Goal: Task Accomplishment & Management: Manage account settings

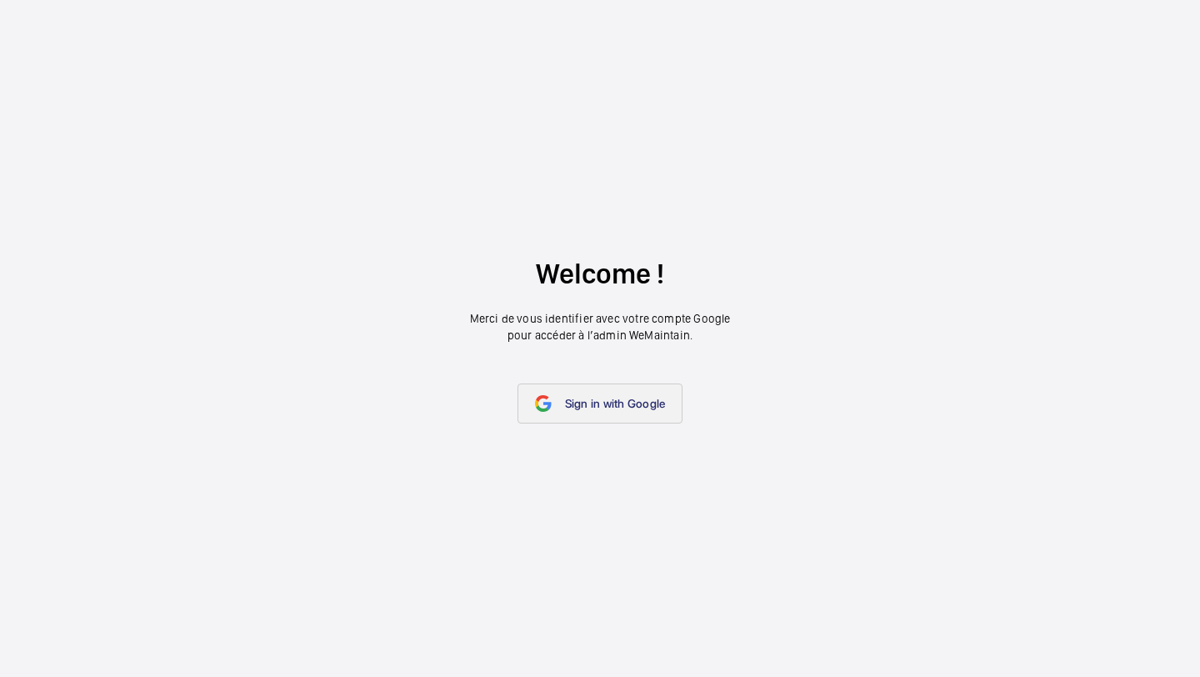
click at [628, 419] on link "Sign in with Google" at bounding box center [601, 403] width 166 height 40
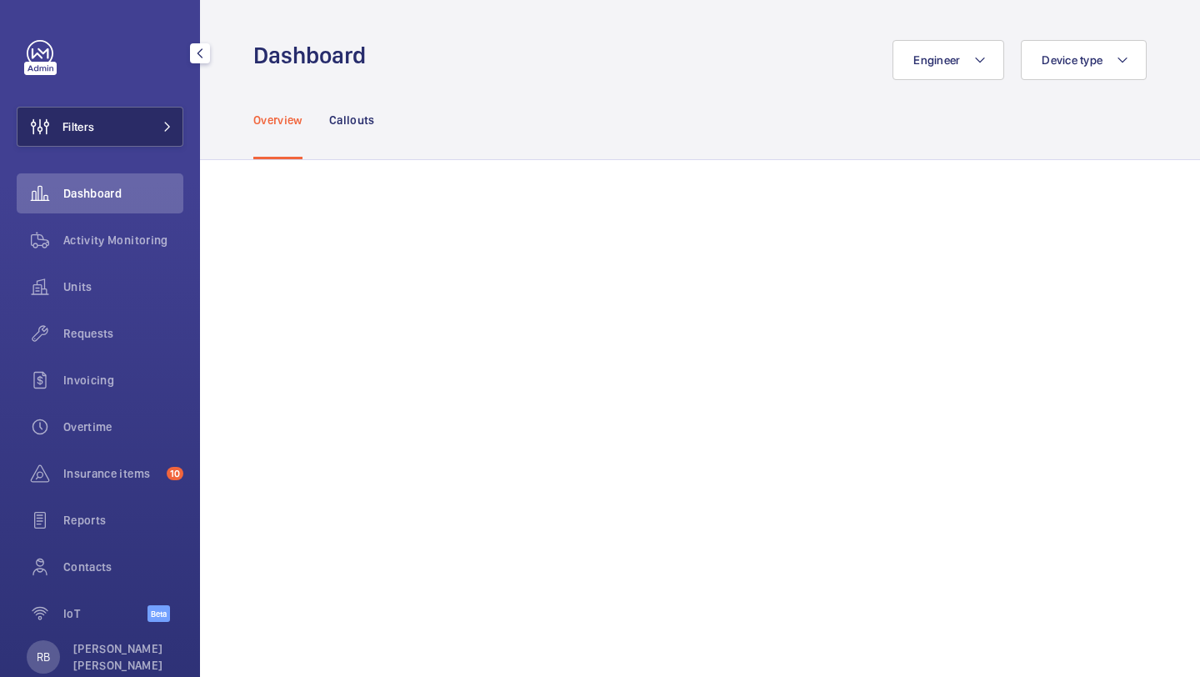
click at [163, 124] on mat-icon at bounding box center [168, 127] width 10 height 10
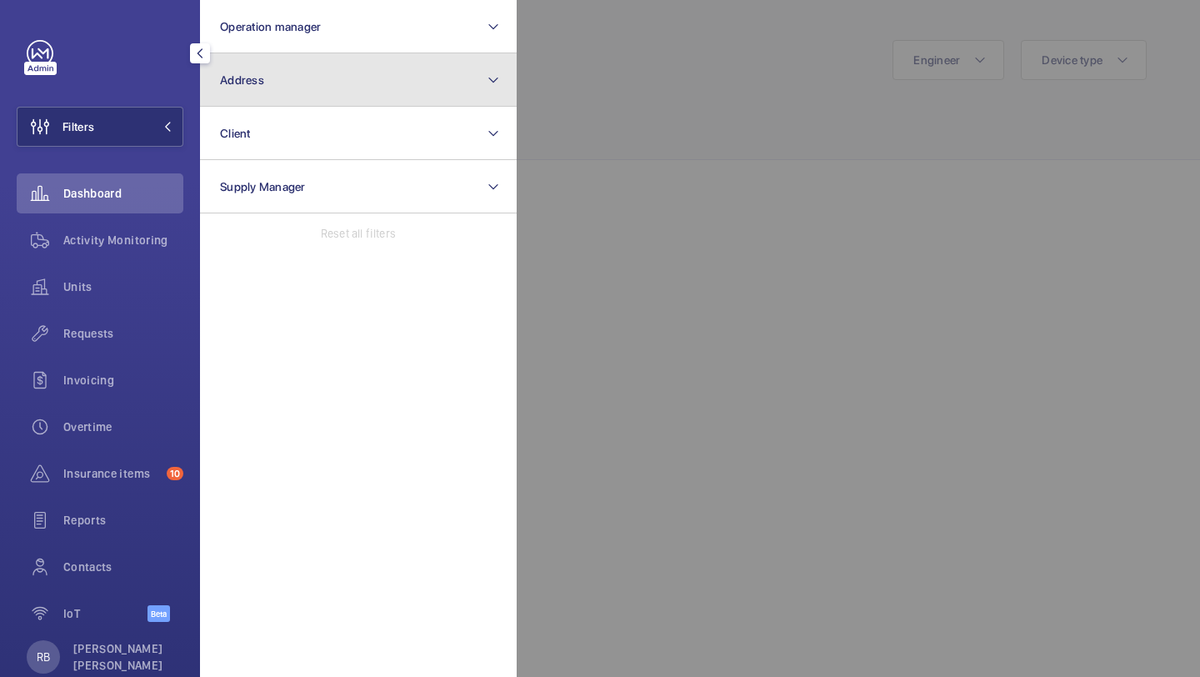
click at [245, 85] on span "Address" at bounding box center [242, 79] width 44 height 13
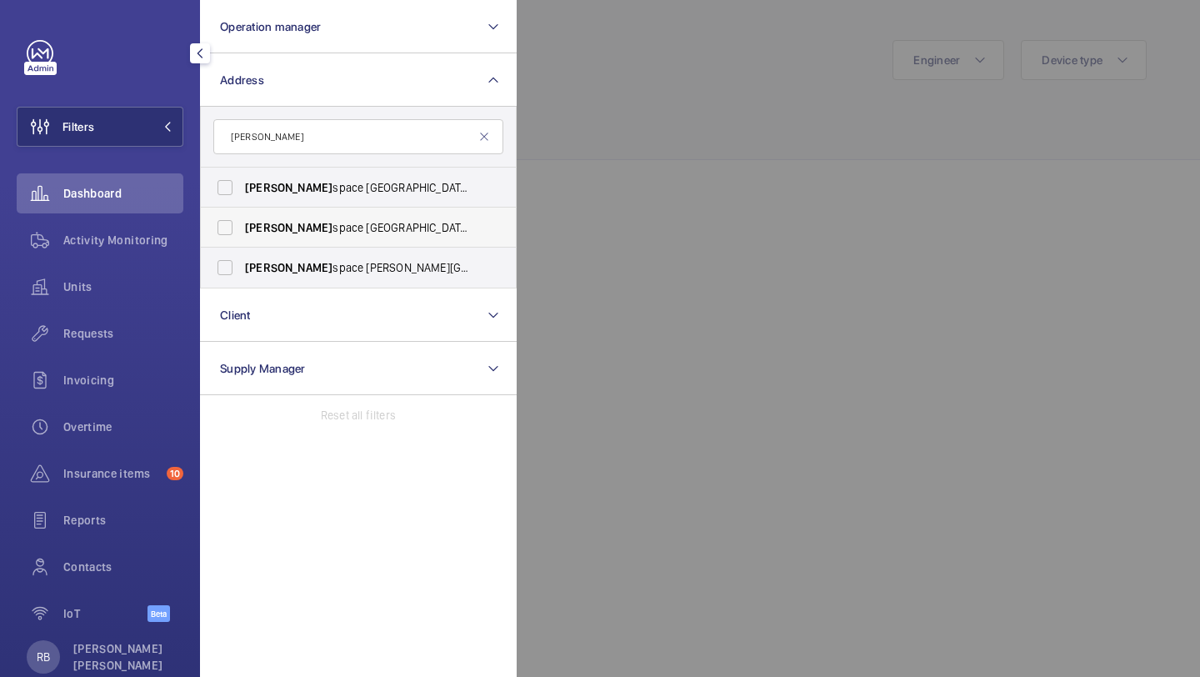
type input "[PERSON_NAME]"
click at [338, 228] on span "[PERSON_NAME] space Clerkenwell Green - [STREET_ADDRESS]" at bounding box center [359, 227] width 229 height 17
click at [242, 228] on input "[PERSON_NAME] space Clerkenwell Green - [STREET_ADDRESS]" at bounding box center [224, 227] width 33 height 33
checkbox input "true"
click at [433, 194] on span "[PERSON_NAME] space Spitalfields - [STREET_ADDRESS]" at bounding box center [359, 187] width 229 height 17
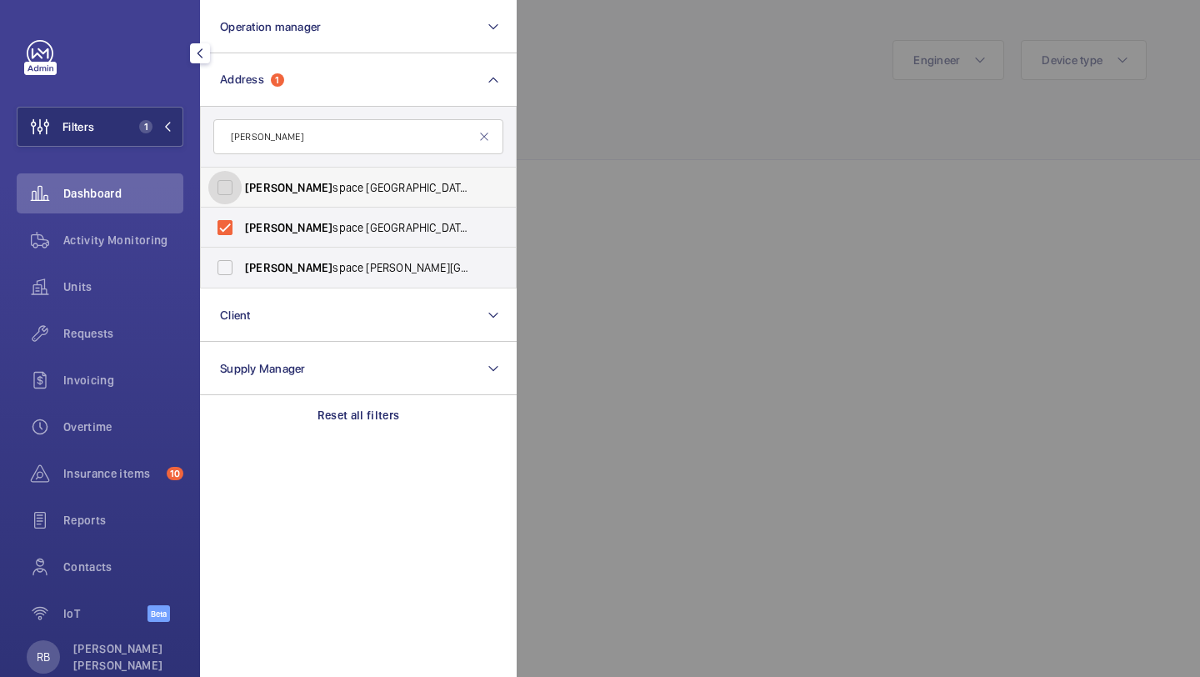
click at [242, 194] on input "[PERSON_NAME] space Spitalfields - [STREET_ADDRESS]" at bounding box center [224, 187] width 33 height 33
checkbox input "true"
click at [370, 280] on label "[PERSON_NAME] space [PERSON_NAME][STREET_ADDRESS][PERSON_NAME]" at bounding box center [346, 268] width 290 height 40
click at [242, 280] on input "[PERSON_NAME] space [PERSON_NAME][STREET_ADDRESS][PERSON_NAME]" at bounding box center [224, 267] width 33 height 33
checkbox input "true"
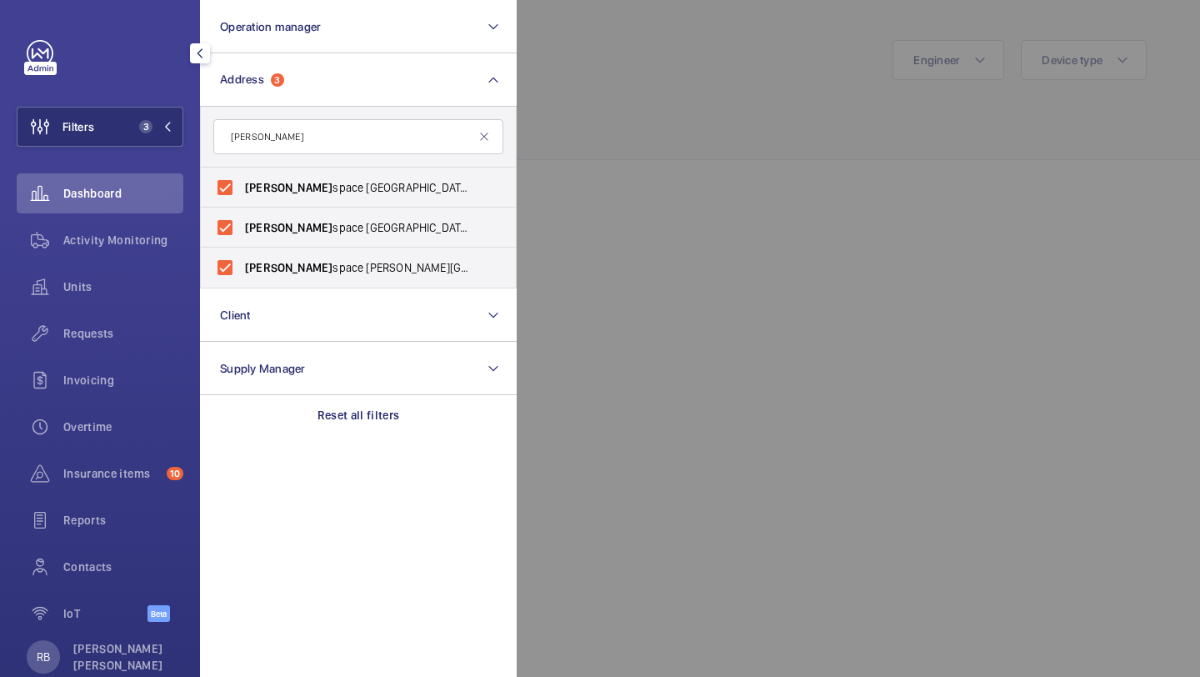
click at [610, 163] on div at bounding box center [1117, 338] width 1200 height 677
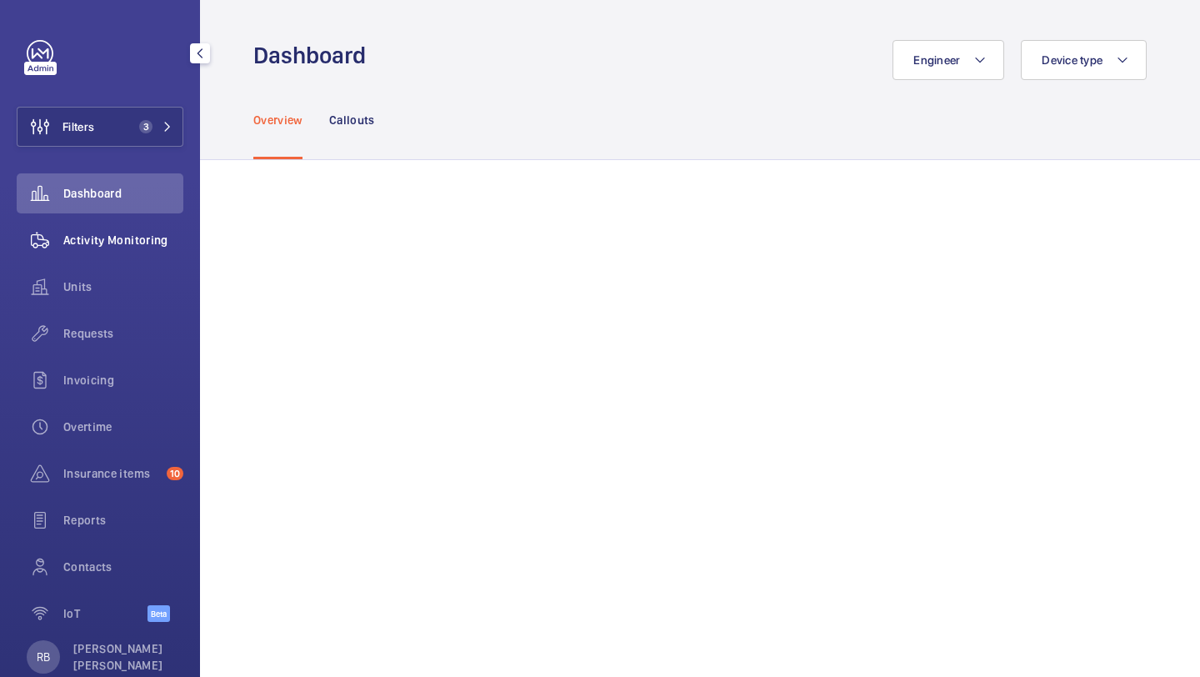
click at [137, 249] on div "Activity Monitoring" at bounding box center [100, 240] width 167 height 40
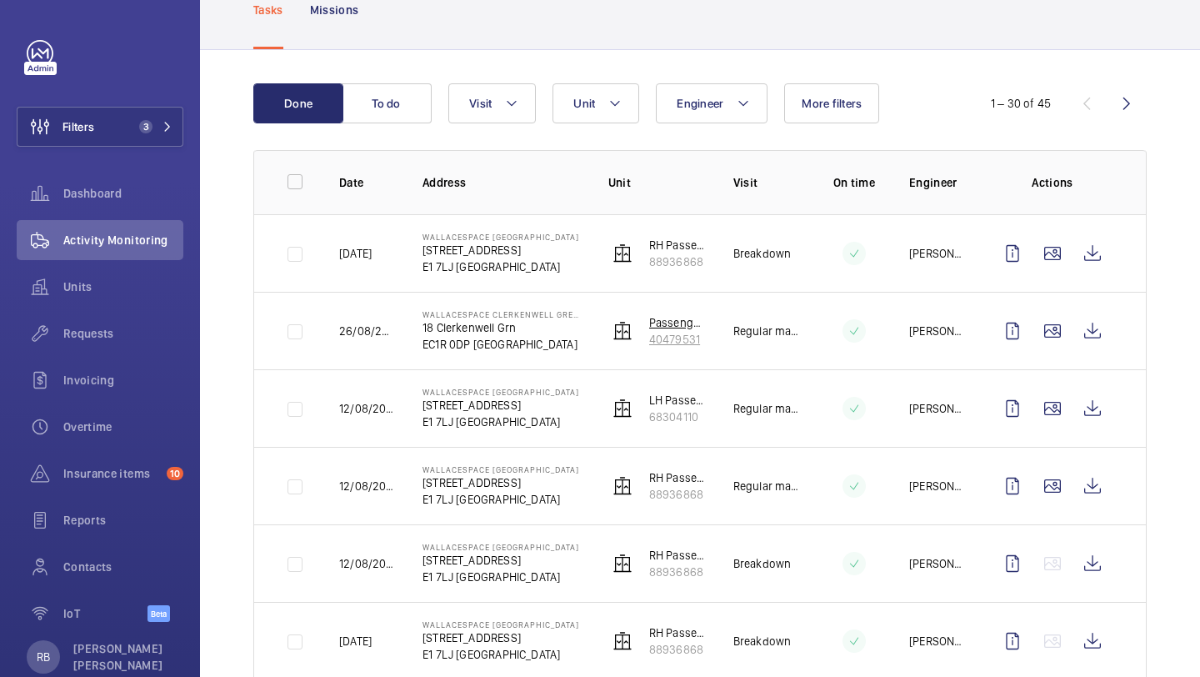
scroll to position [153, 0]
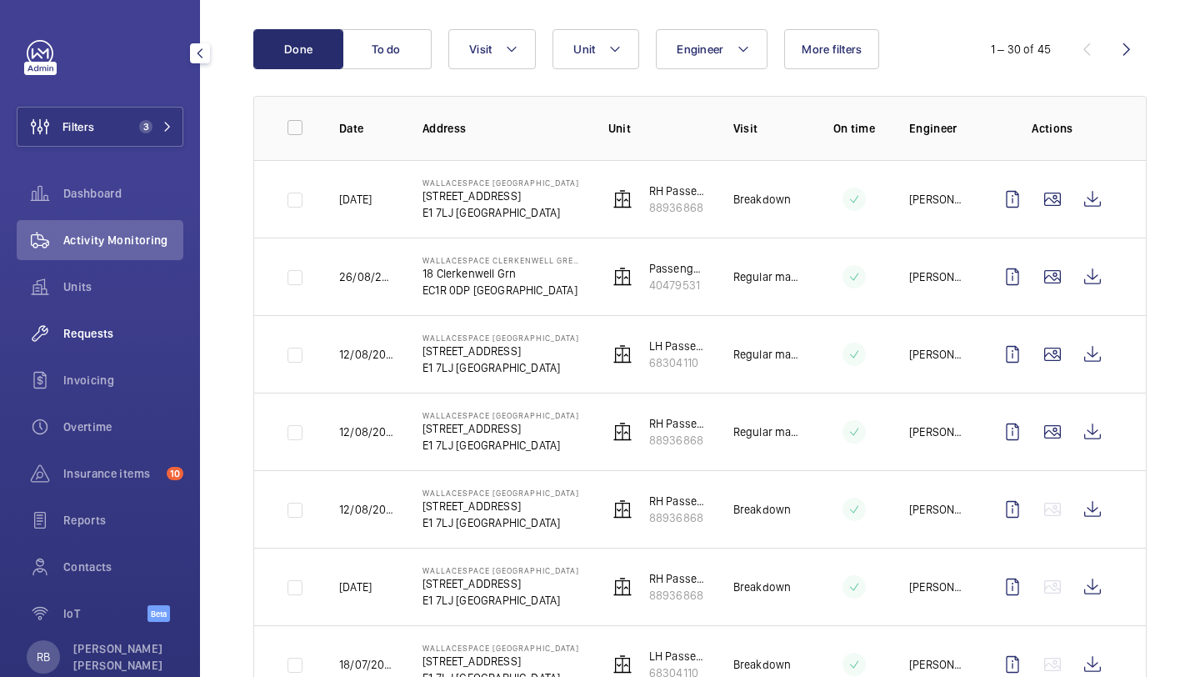
click at [76, 346] on div "Requests" at bounding box center [100, 333] width 167 height 40
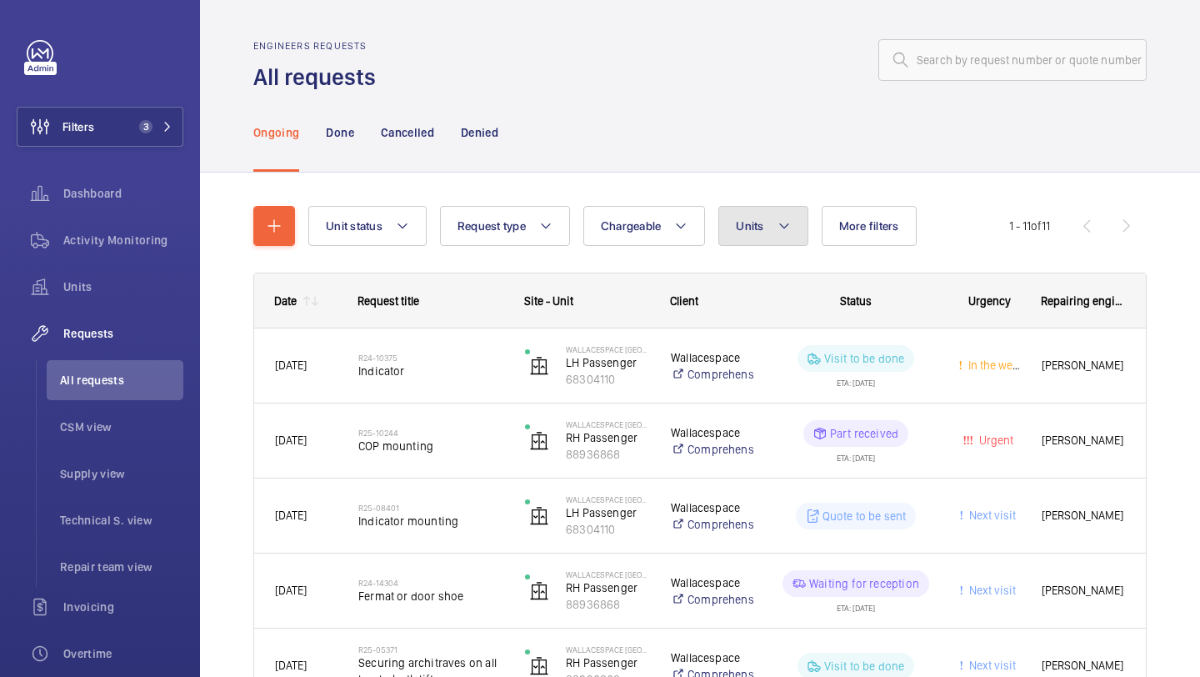
click at [774, 210] on button "Units" at bounding box center [762, 226] width 89 height 40
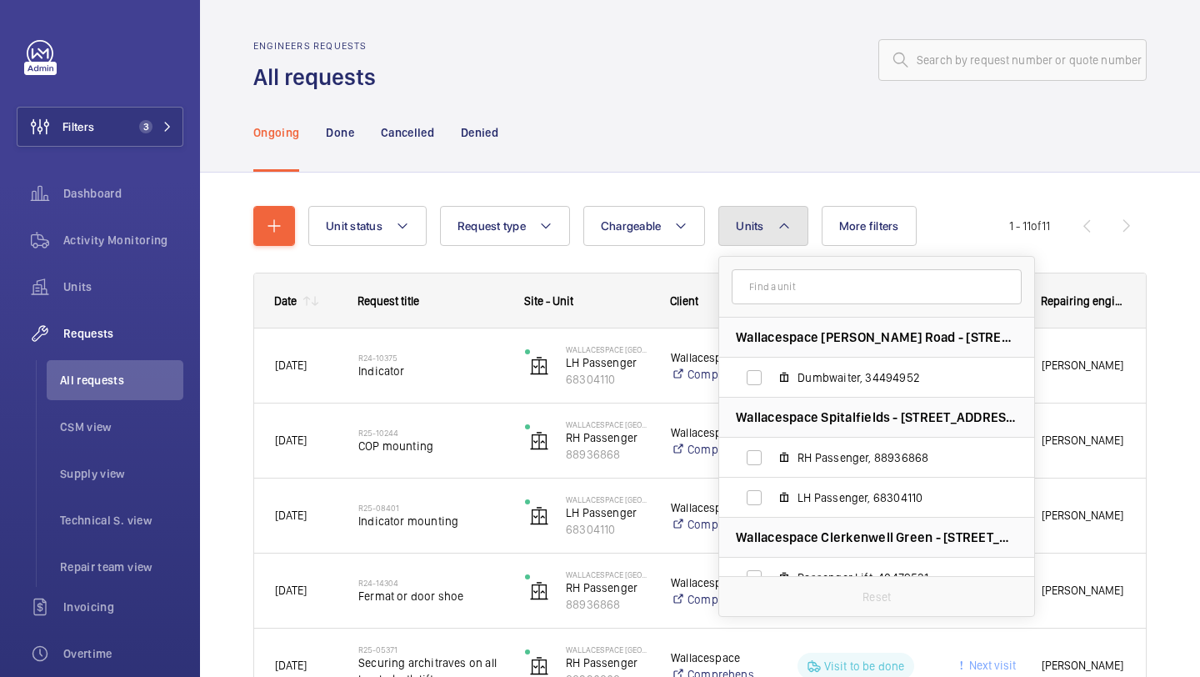
click at [772, 219] on button "Units" at bounding box center [762, 226] width 89 height 40
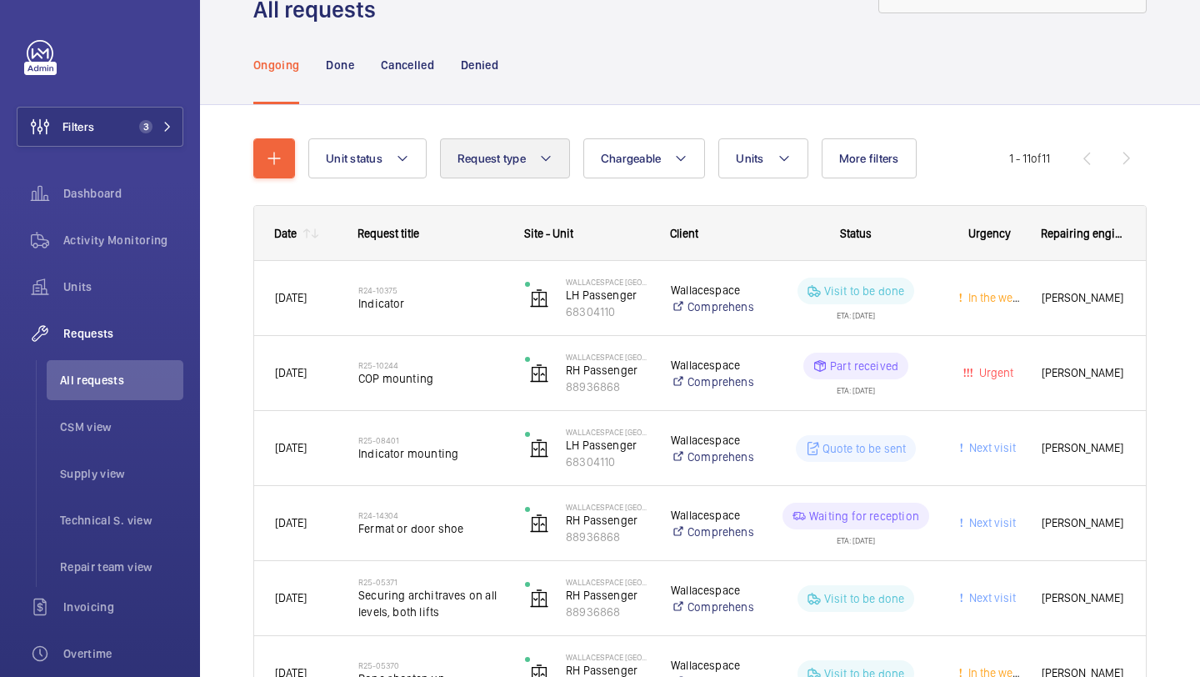
scroll to position [67, 0]
